Goal: Register for event/course

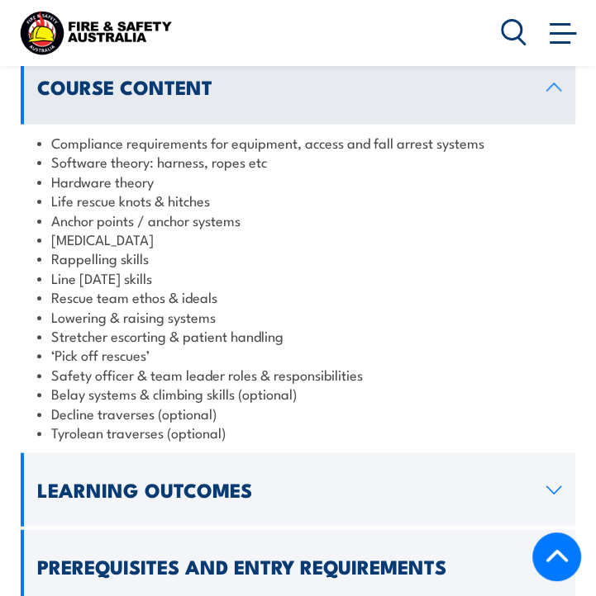
click at [349, 287] on li "Rescue team ethos & ideals" at bounding box center [299, 296] width 525 height 19
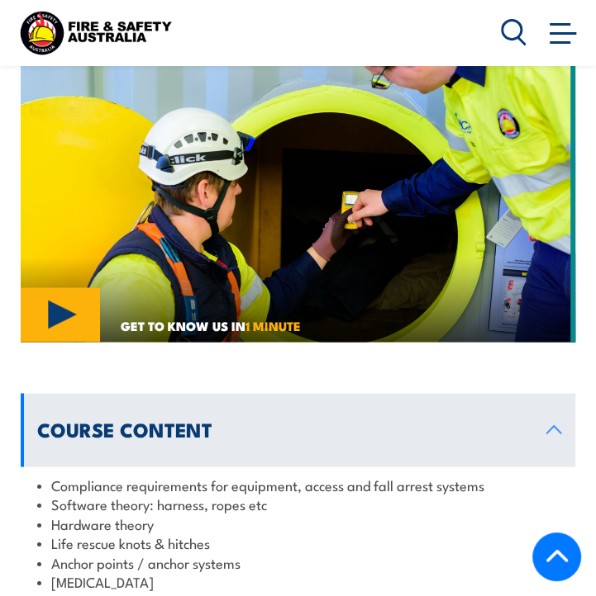
scroll to position [1184, 0]
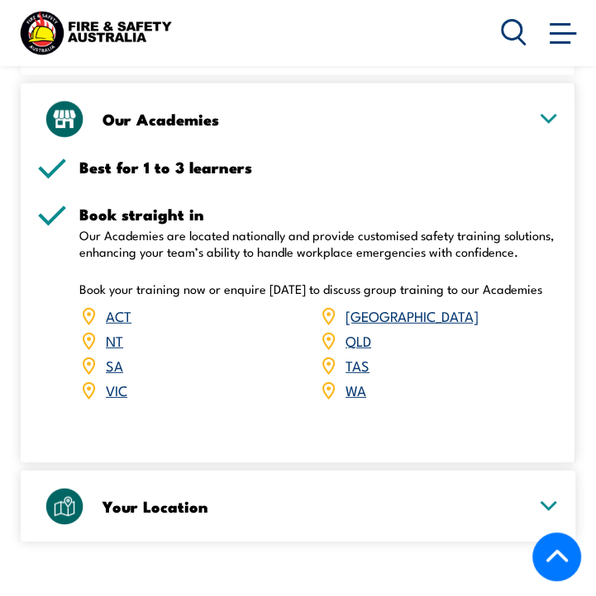
scroll to position [2262, 0]
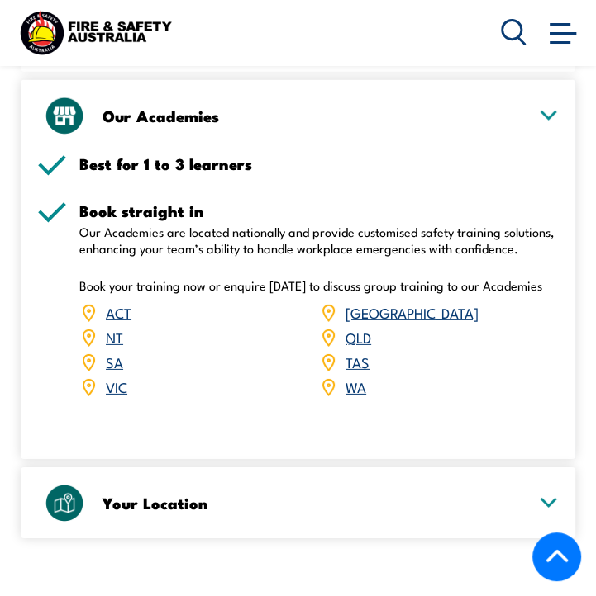
click at [355, 327] on link "QLD" at bounding box center [358, 337] width 26 height 20
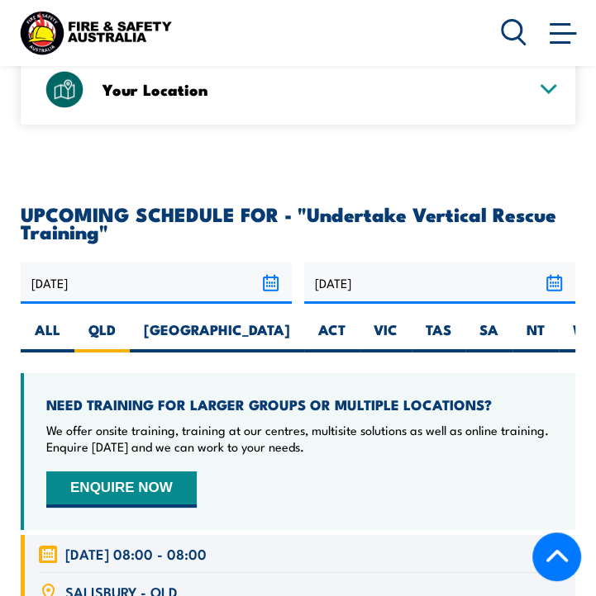
scroll to position [2674, 0]
